Goal: Navigation & Orientation: Understand site structure

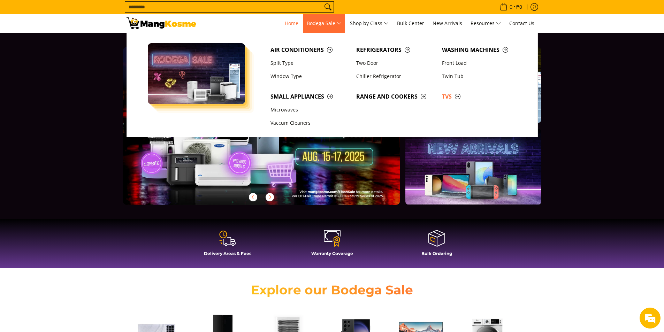
click at [450, 96] on span "TVs" at bounding box center [481, 96] width 79 height 9
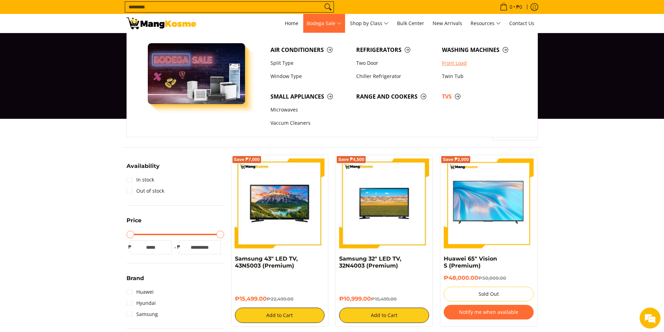
click at [448, 61] on link "Front Load" at bounding box center [481, 62] width 86 height 13
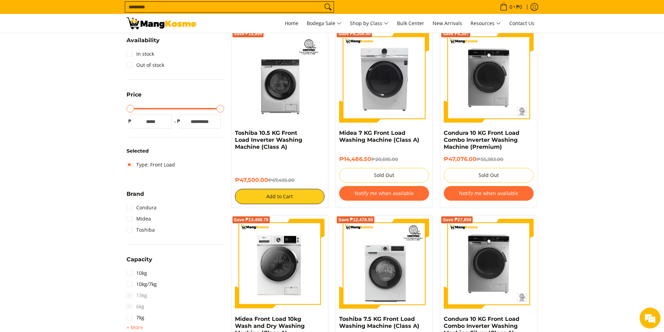
scroll to position [35, 0]
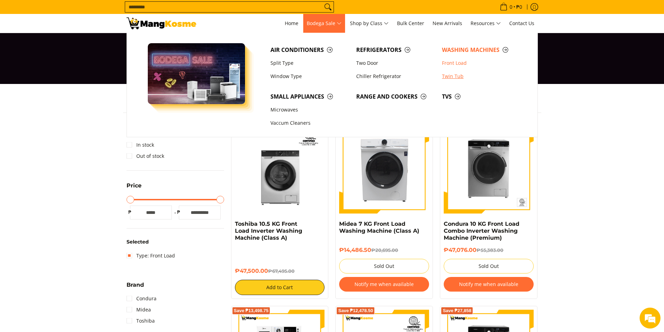
click at [456, 75] on link "Twin Tub" at bounding box center [481, 76] width 86 height 13
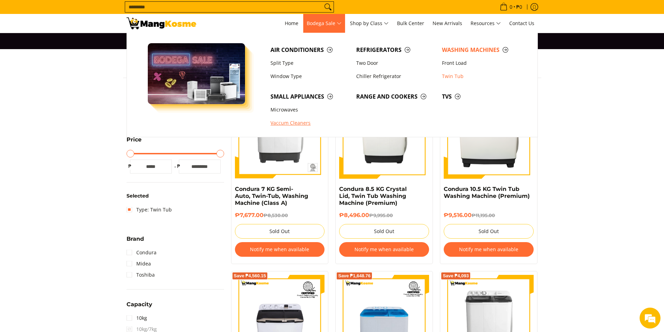
click at [290, 123] on link "Vaccum Cleaners" at bounding box center [310, 123] width 86 height 13
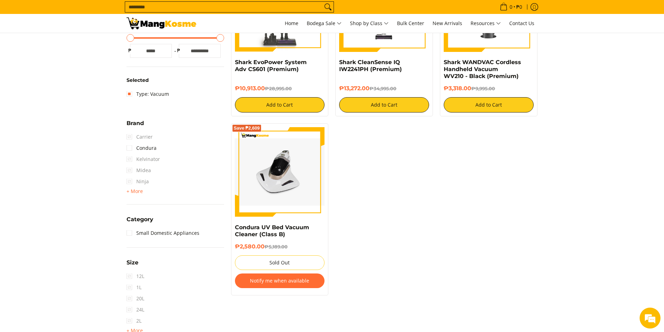
scroll to position [70, 0]
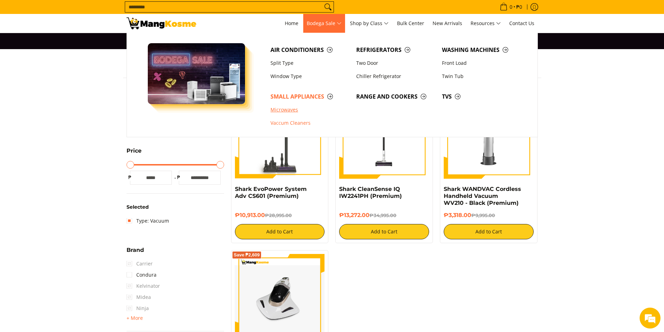
click at [292, 112] on link "Microwaves" at bounding box center [310, 109] width 86 height 13
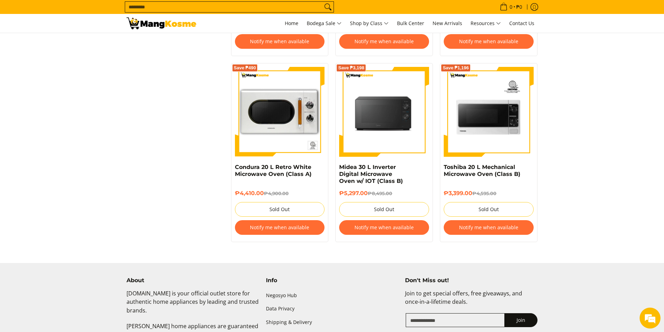
scroll to position [836, 0]
click at [452, 23] on span "New Arrivals" at bounding box center [447, 23] width 30 height 7
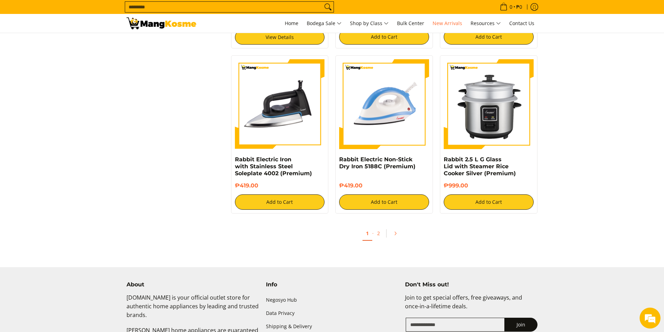
scroll to position [1359, 0]
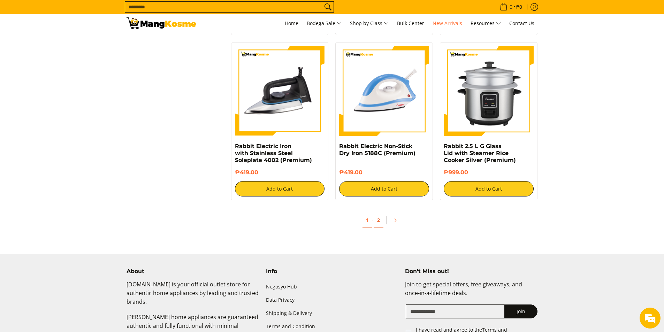
click at [377, 223] on link "2" at bounding box center [378, 220] width 10 height 14
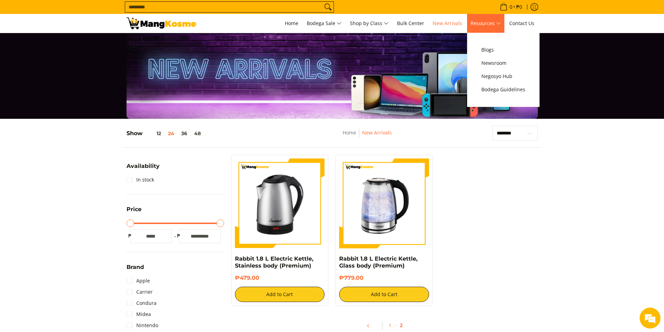
click at [488, 25] on span "Resources" at bounding box center [485, 23] width 30 height 9
click at [498, 62] on span "Newsroom" at bounding box center [503, 63] width 44 height 9
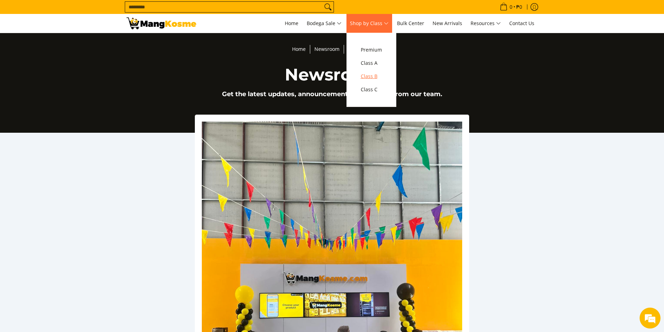
click at [376, 77] on span "Class B" at bounding box center [371, 76] width 21 height 9
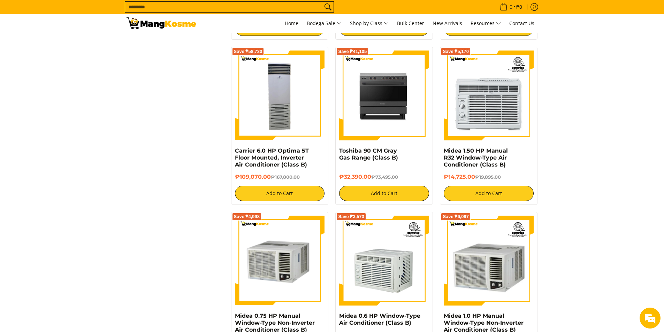
scroll to position [1115, 0]
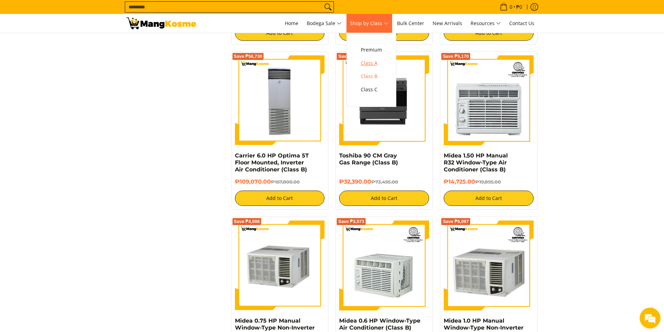
click at [377, 64] on span "Class A" at bounding box center [371, 63] width 21 height 9
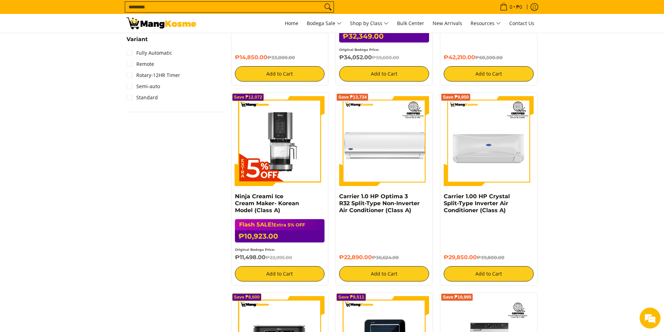
scroll to position [871, 0]
